Goal: Book appointment/travel/reservation

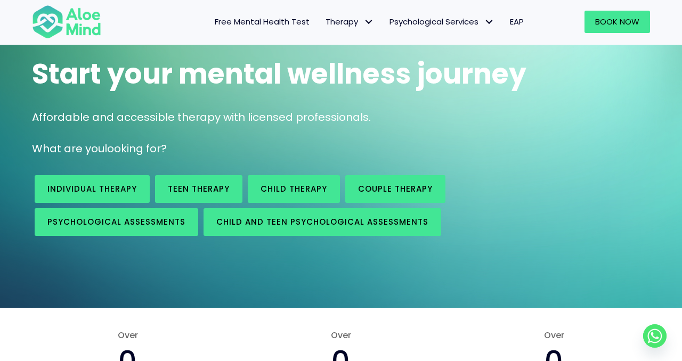
scroll to position [87, 0]
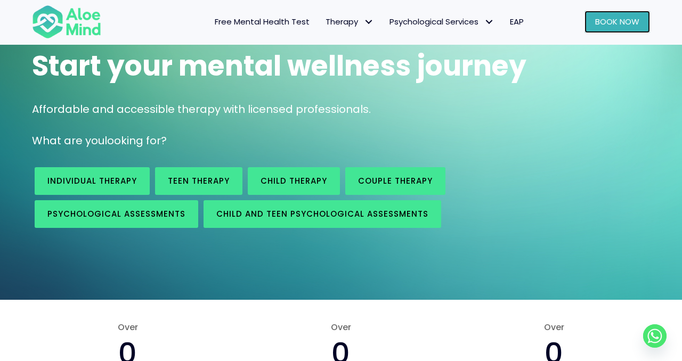
click at [592, 14] on link "Book Now" at bounding box center [618, 22] width 66 height 22
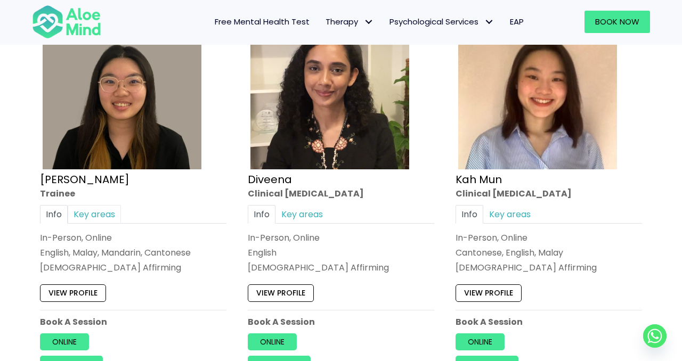
scroll to position [594, 0]
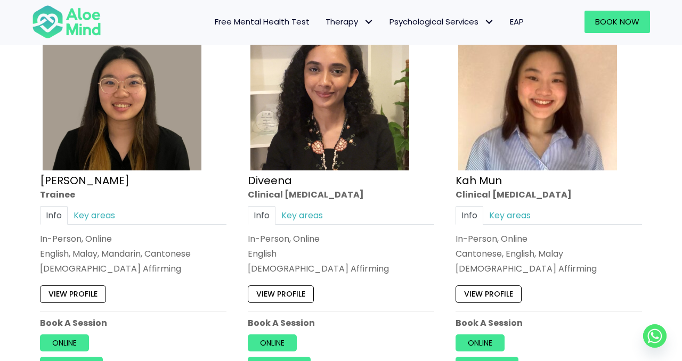
click at [97, 305] on div "Open to new clients Xin Yi Trainee Info Key areas In-Person, Online English, Ma…" at bounding box center [133, 192] width 203 height 382
click at [92, 293] on link "View profile" at bounding box center [73, 294] width 66 height 17
click at [93, 301] on link "View profile" at bounding box center [73, 294] width 66 height 17
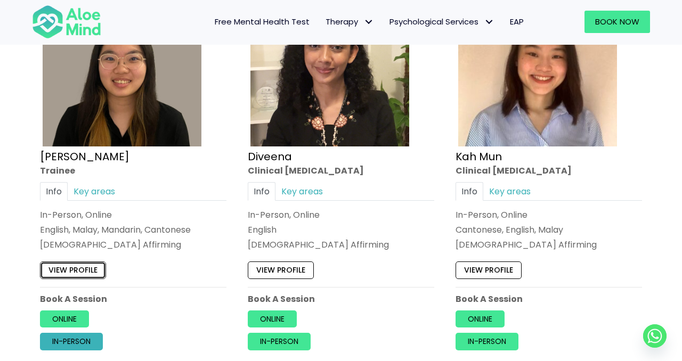
scroll to position [626, 0]
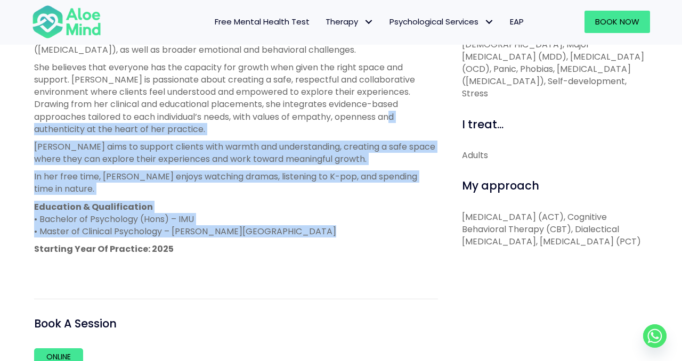
drag, startPoint x: 0, startPoint y: 0, endPoint x: 331, endPoint y: 110, distance: 348.5
click at [331, 110] on div "([PERSON_NAME] internship with Aloe Mind ends on [DATE]) [PERSON_NAME] has expe…" at bounding box center [236, 131] width 404 height 285
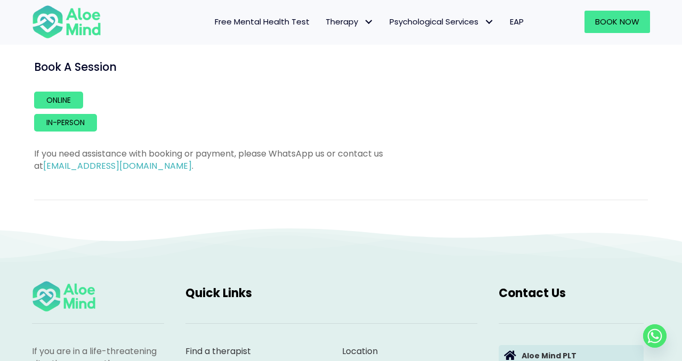
click at [366, 144] on div "If you need assistance with booking or payment, please WhatsApp us or contact u…" at bounding box center [236, 152] width 404 height 41
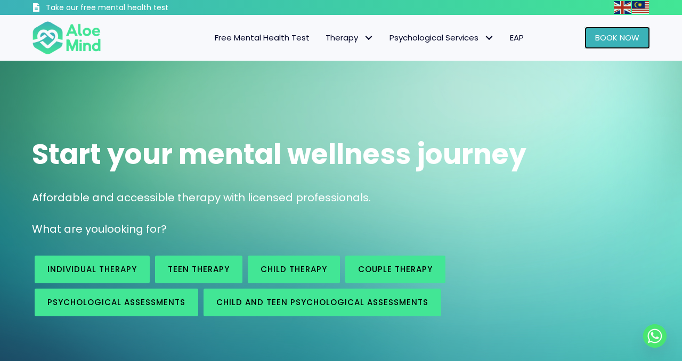
click at [585, 36] on link "Book Now" at bounding box center [618, 38] width 66 height 22
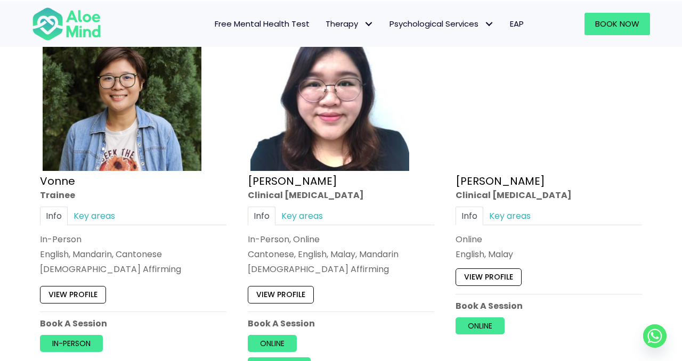
scroll to position [3042, 0]
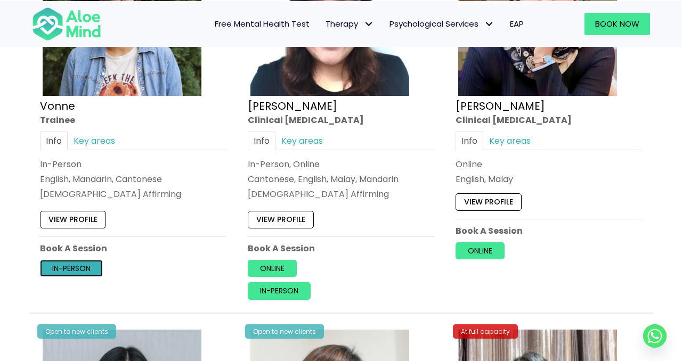
click at [81, 265] on link "In-person" at bounding box center [71, 268] width 63 height 17
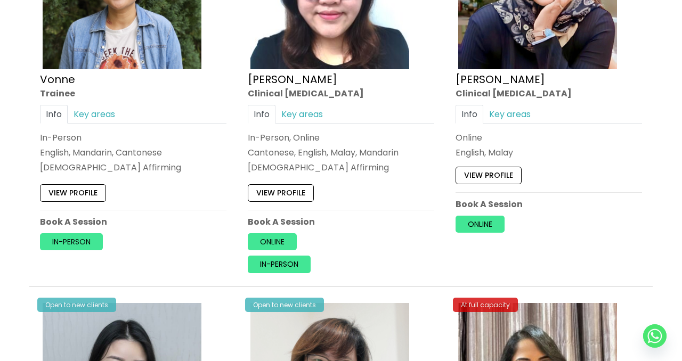
scroll to position [3082, 0]
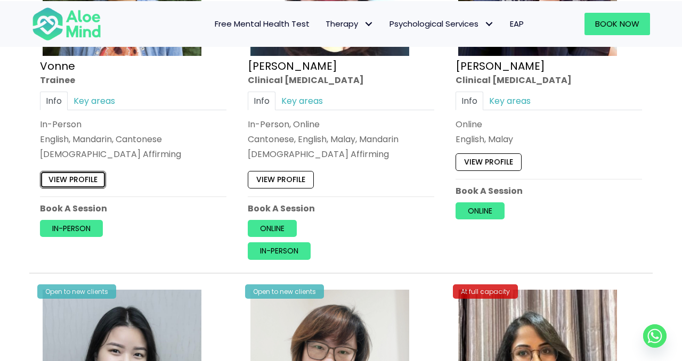
click at [79, 174] on link "View profile" at bounding box center [73, 179] width 66 height 17
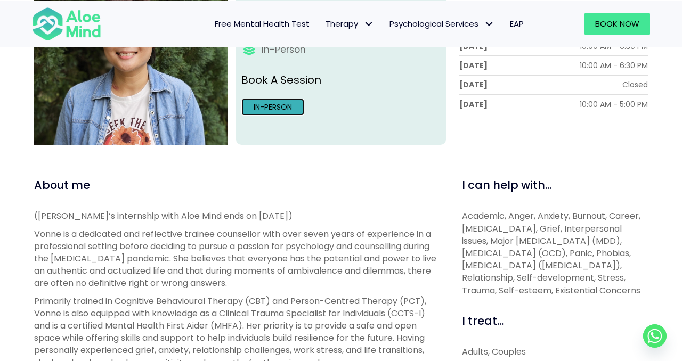
click at [295, 112] on link "In-person" at bounding box center [273, 107] width 63 height 17
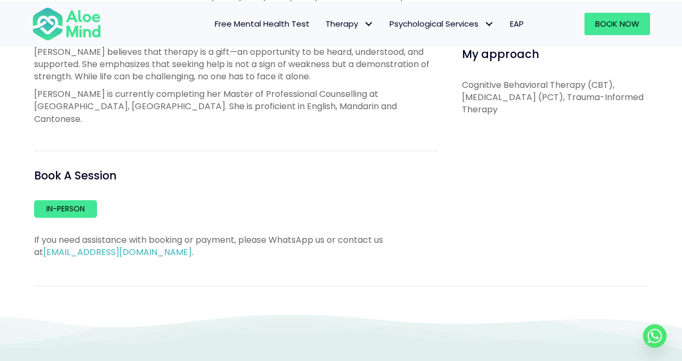
scroll to position [575, 0]
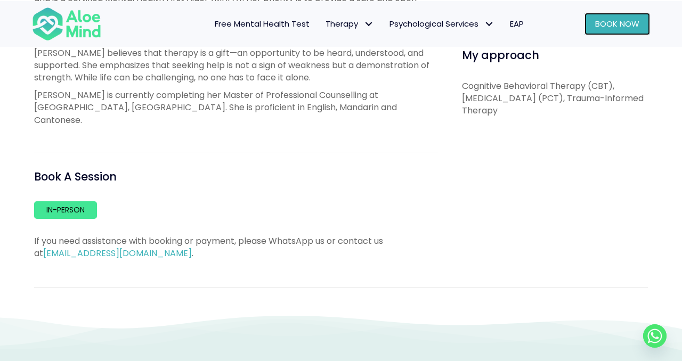
click at [618, 22] on span "Book Now" at bounding box center [618, 23] width 44 height 11
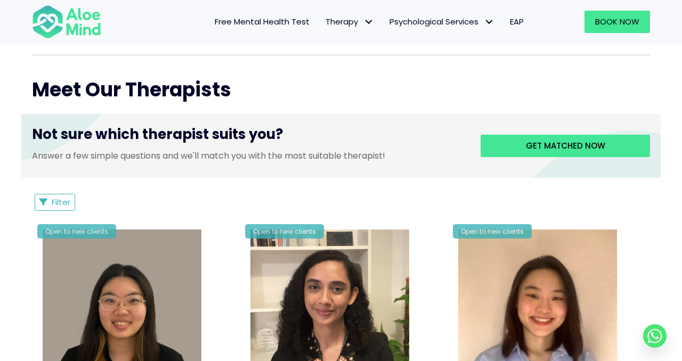
scroll to position [2966, 0]
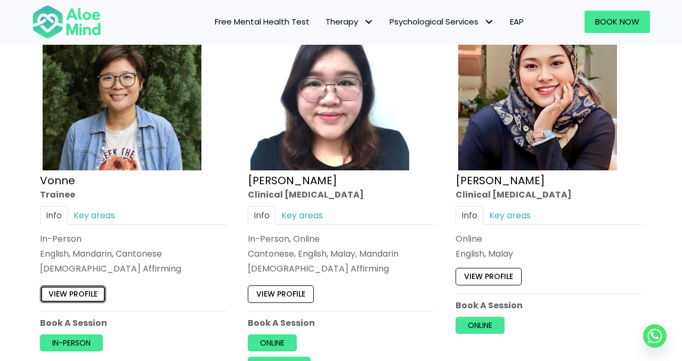
click at [96, 289] on link "View profile" at bounding box center [73, 294] width 66 height 17
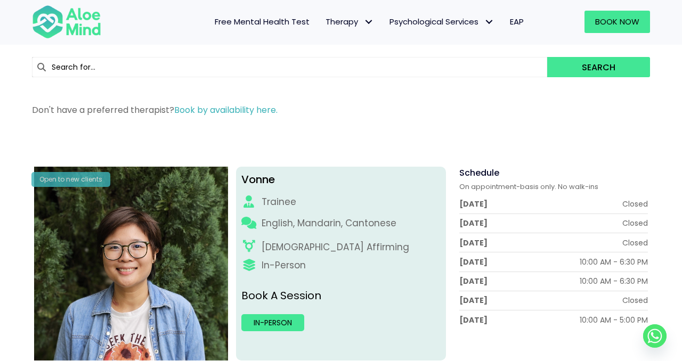
scroll to position [33, 0]
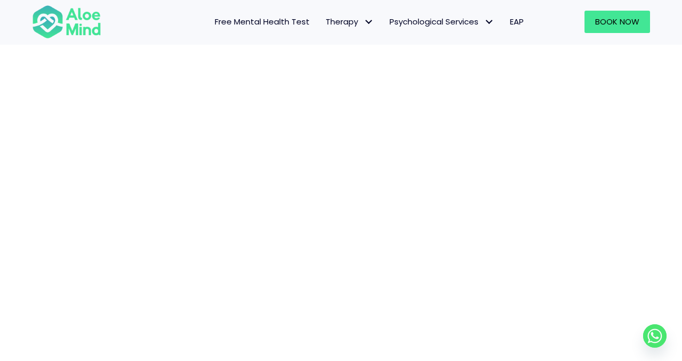
scroll to position [332, 0]
